Goal: Use online tool/utility: Utilize a website feature to perform a specific function

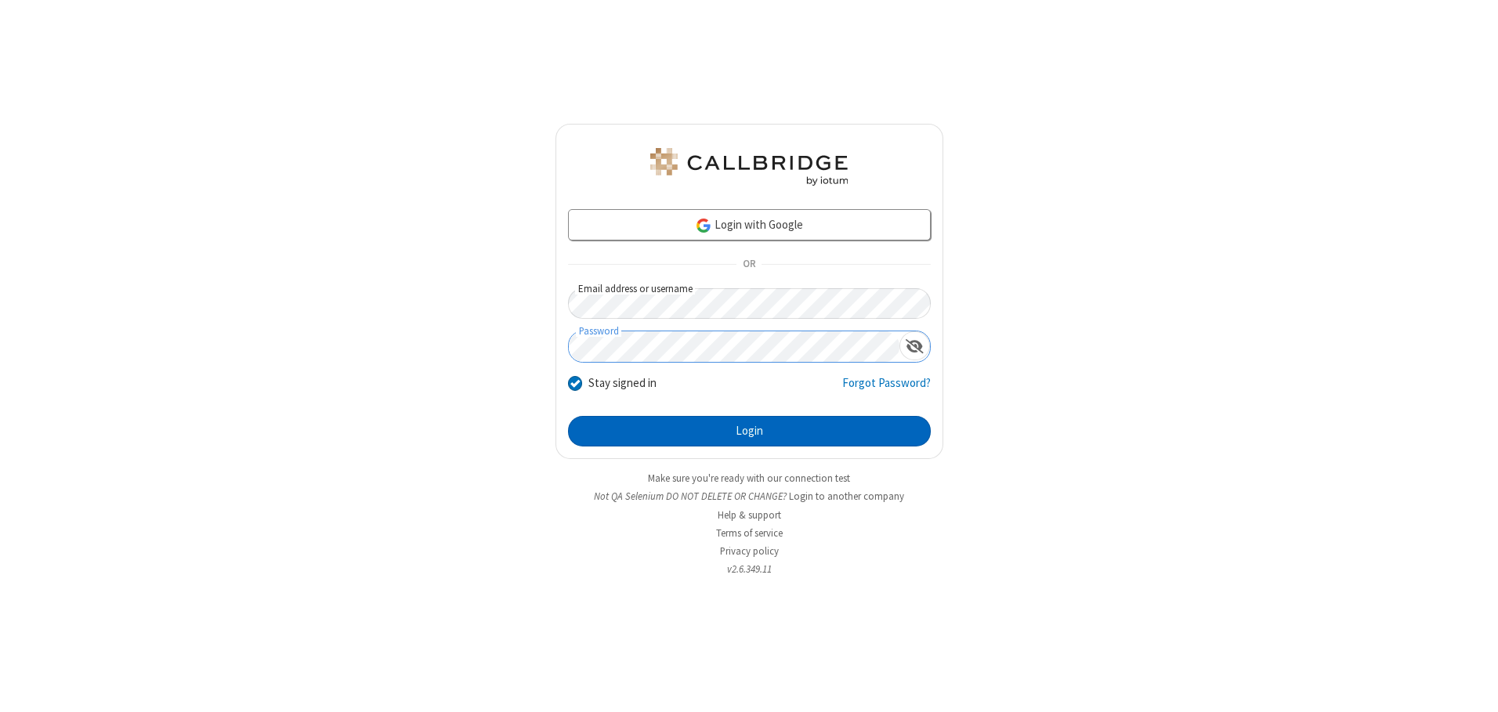
click at [749, 431] on button "Login" at bounding box center [749, 431] width 363 height 31
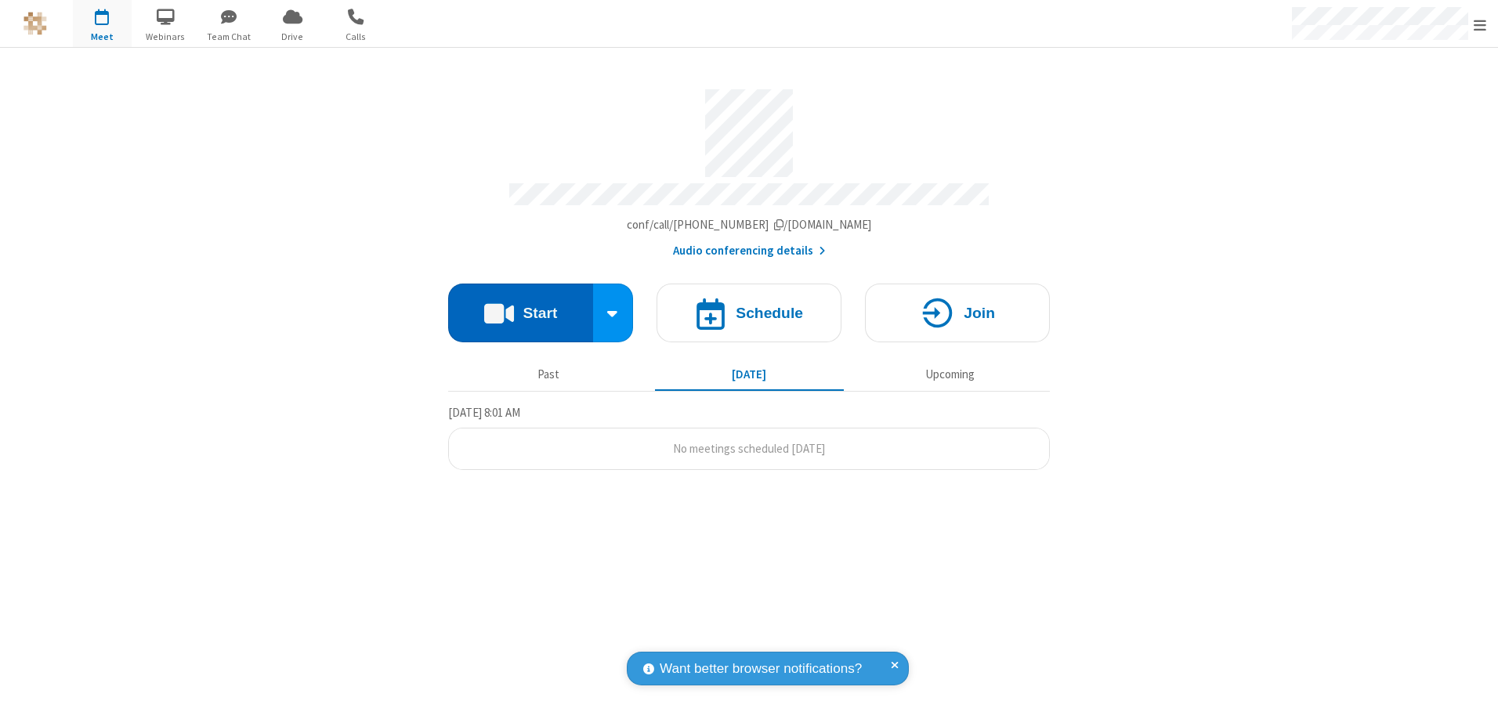
click at [520, 307] on button "Start" at bounding box center [520, 313] width 145 height 59
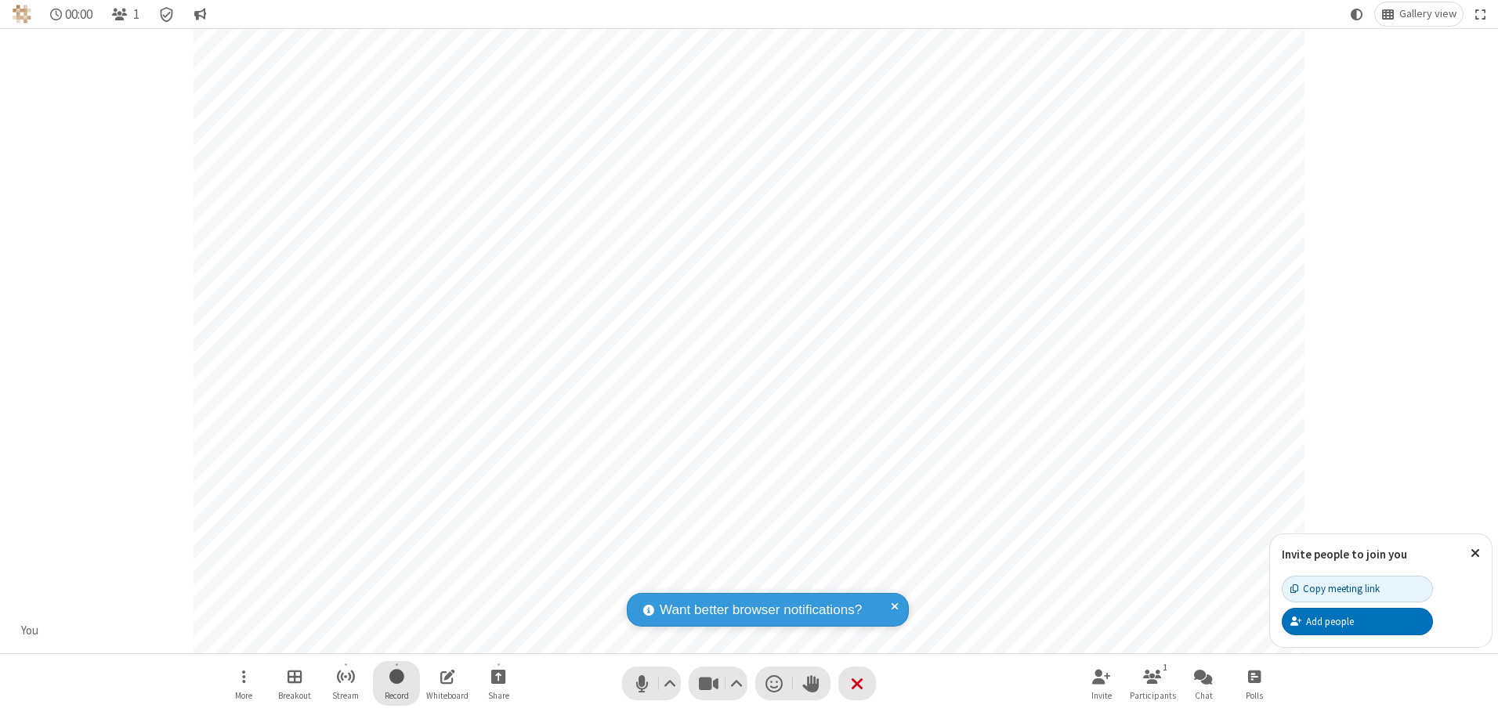
click at [396, 683] on span "Start recording" at bounding box center [396, 677] width 15 height 20
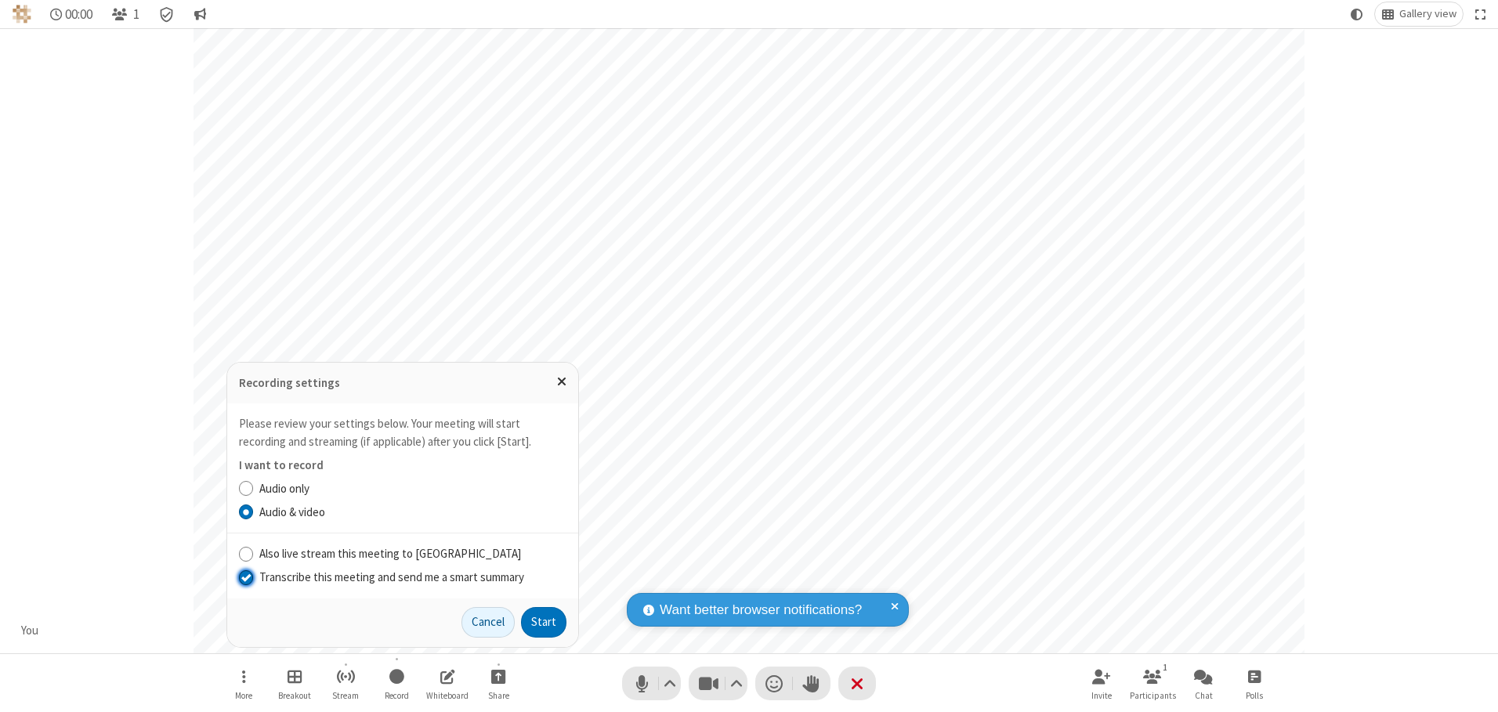
click at [245, 577] on input "Transcribe this meeting and send me a smart summary" at bounding box center [246, 577] width 15 height 16
click at [544, 622] on button "Start" at bounding box center [543, 622] width 45 height 31
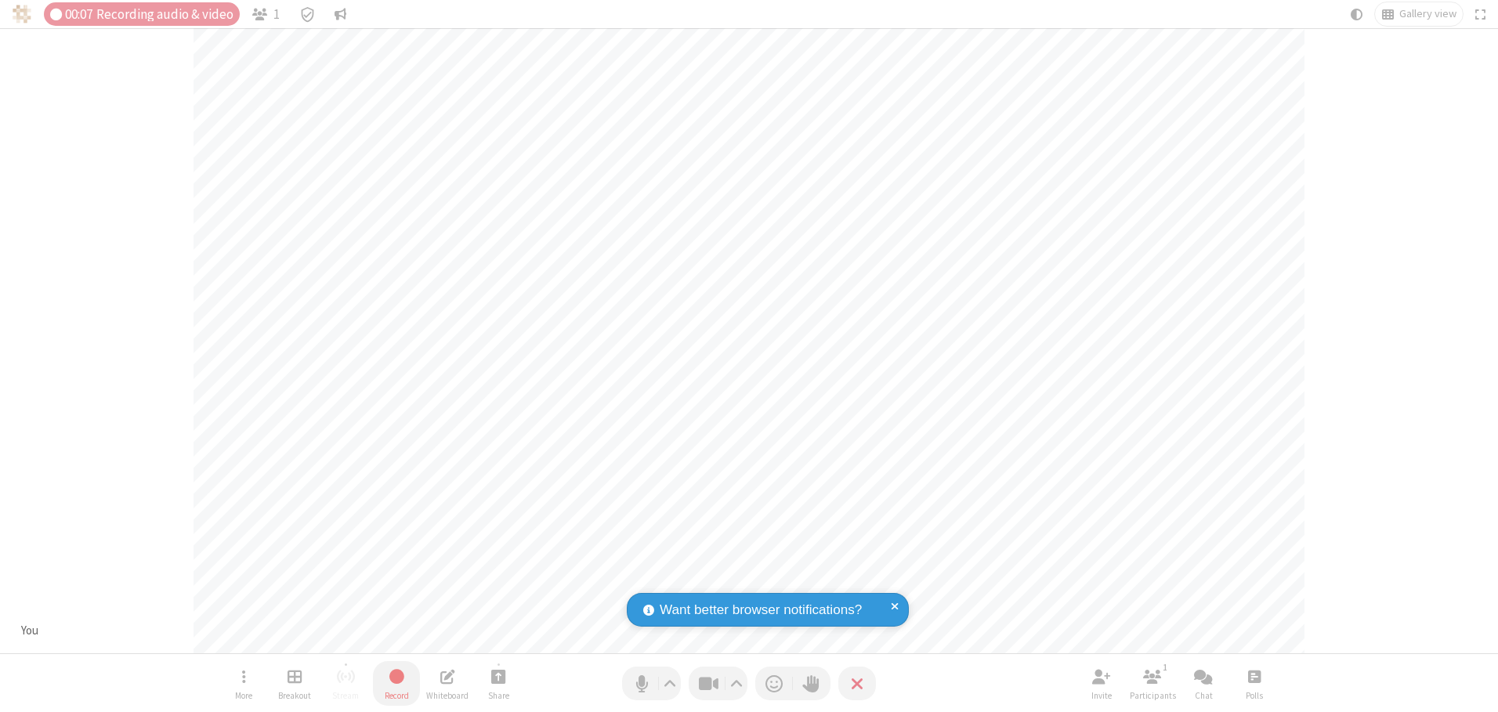
click at [396, 683] on span "Stop recording" at bounding box center [396, 677] width 19 height 20
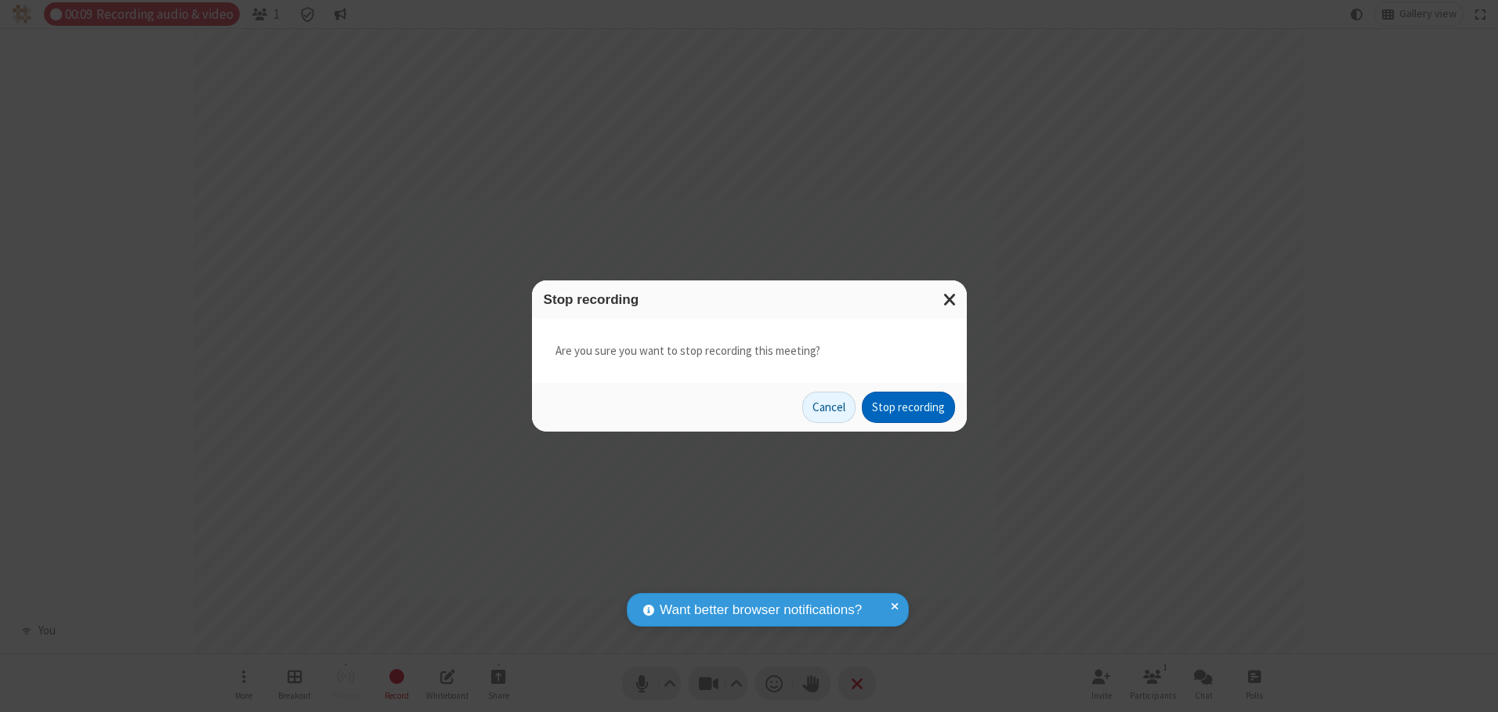
click at [908, 407] on button "Stop recording" at bounding box center [908, 407] width 93 height 31
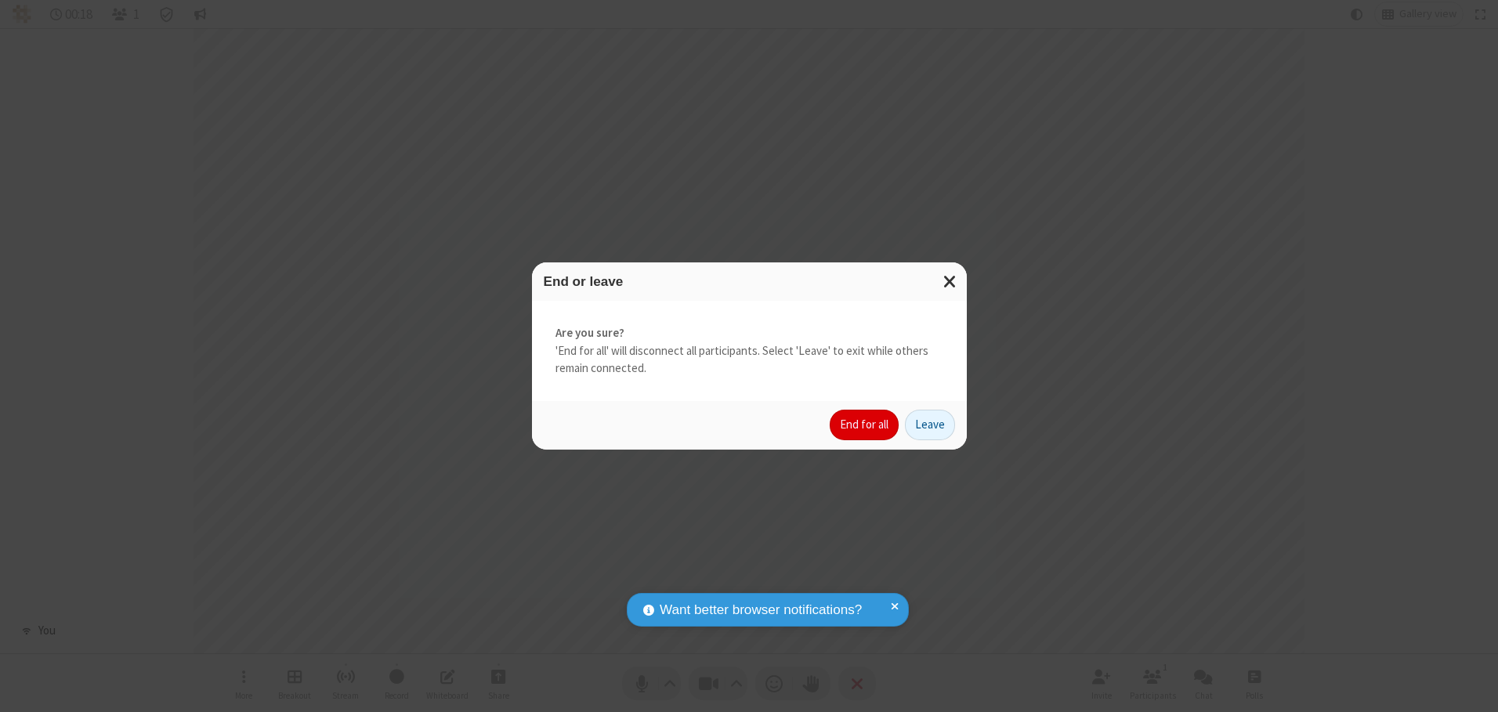
click at [865, 425] on button "End for all" at bounding box center [864, 425] width 69 height 31
